Goal: Find specific page/section: Find specific page/section

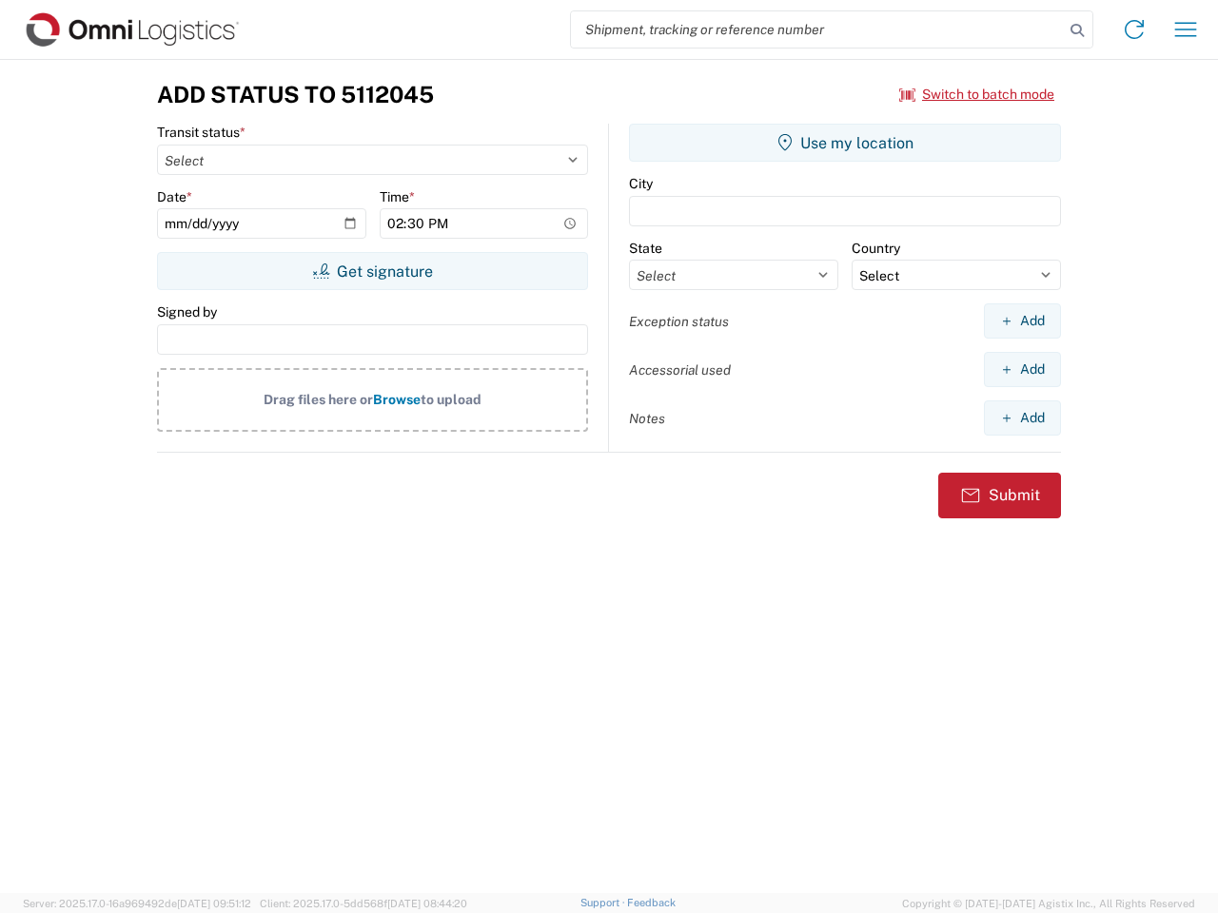
click at [817, 29] on input "search" at bounding box center [817, 29] width 493 height 36
click at [1077, 30] on icon at bounding box center [1077, 30] width 27 height 27
click at [1134, 29] on icon at bounding box center [1134, 29] width 30 height 30
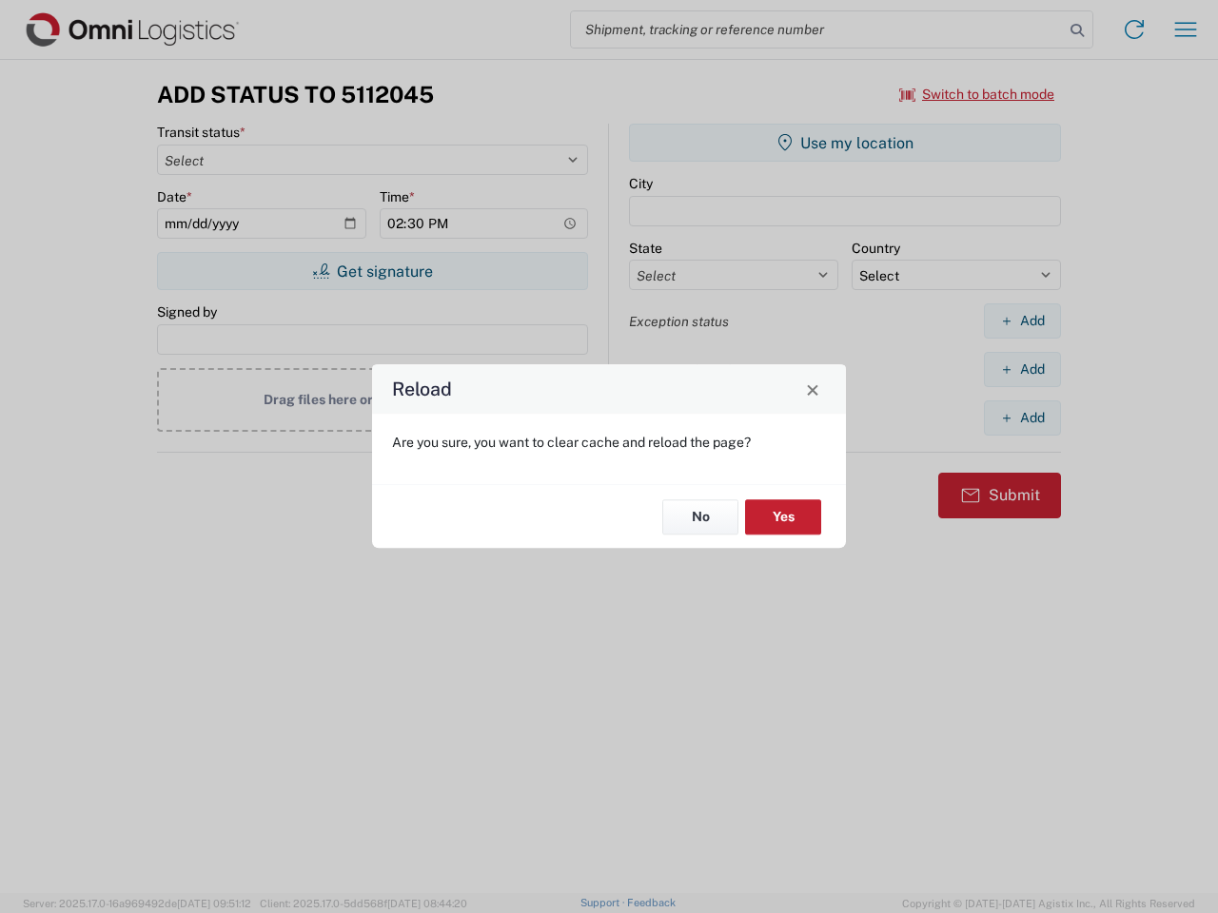
click at [1185, 29] on div "Reload Are you sure, you want to clear cache and reload the page? No Yes" at bounding box center [609, 456] width 1218 height 913
click at [977, 94] on div "Reload Are you sure, you want to clear cache and reload the page? No Yes" at bounding box center [609, 456] width 1218 height 913
click at [372, 271] on div "Reload Are you sure, you want to clear cache and reload the page? No Yes" at bounding box center [609, 456] width 1218 height 913
click at [845, 143] on div "Reload Are you sure, you want to clear cache and reload the page? No Yes" at bounding box center [609, 456] width 1218 height 913
click at [1022, 321] on div "Reload Are you sure, you want to clear cache and reload the page? No Yes" at bounding box center [609, 456] width 1218 height 913
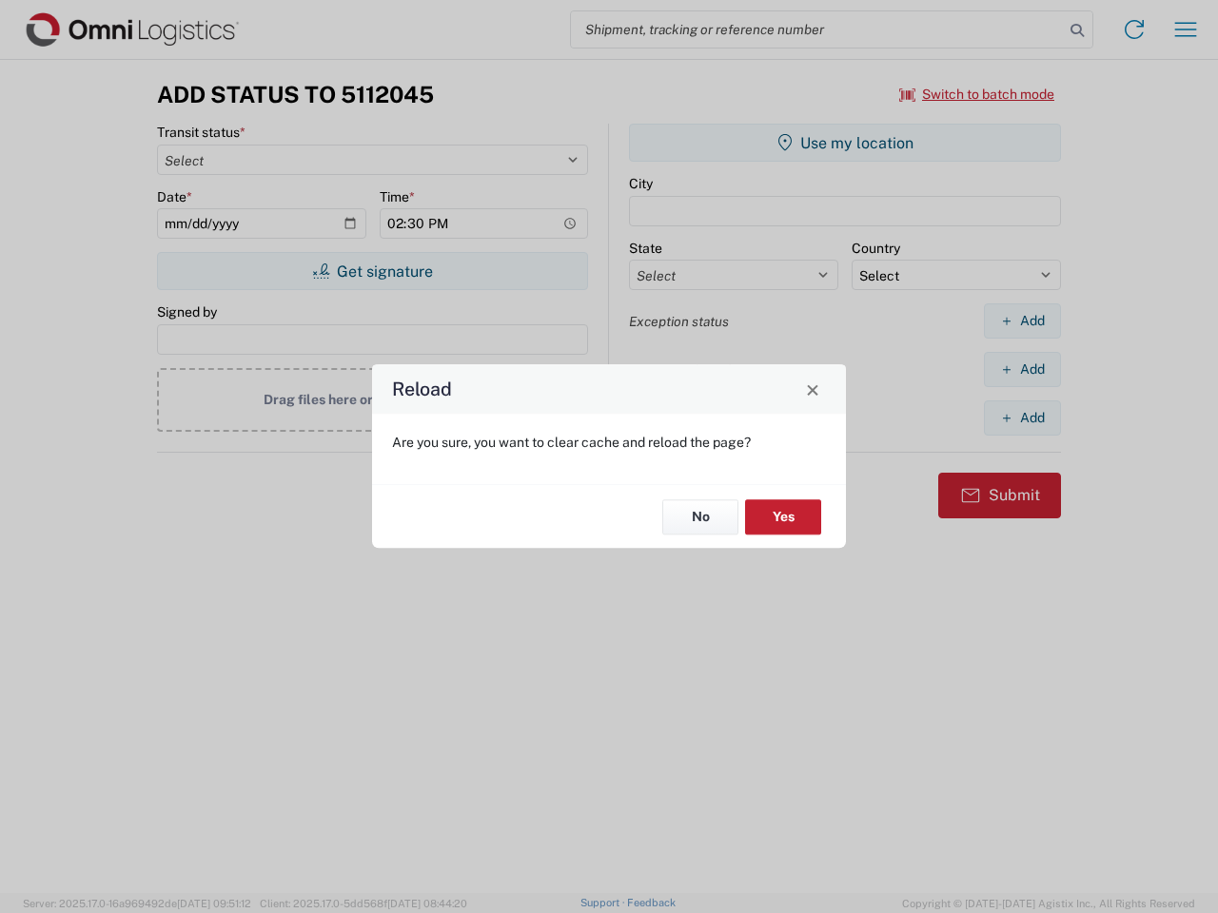
click at [1022, 369] on div "Reload Are you sure, you want to clear cache and reload the page? No Yes" at bounding box center [609, 456] width 1218 height 913
click at [1022, 418] on div "Reload Are you sure, you want to clear cache and reload the page? No Yes" at bounding box center [609, 456] width 1218 height 913
